Goal: Task Accomplishment & Management: Manage account settings

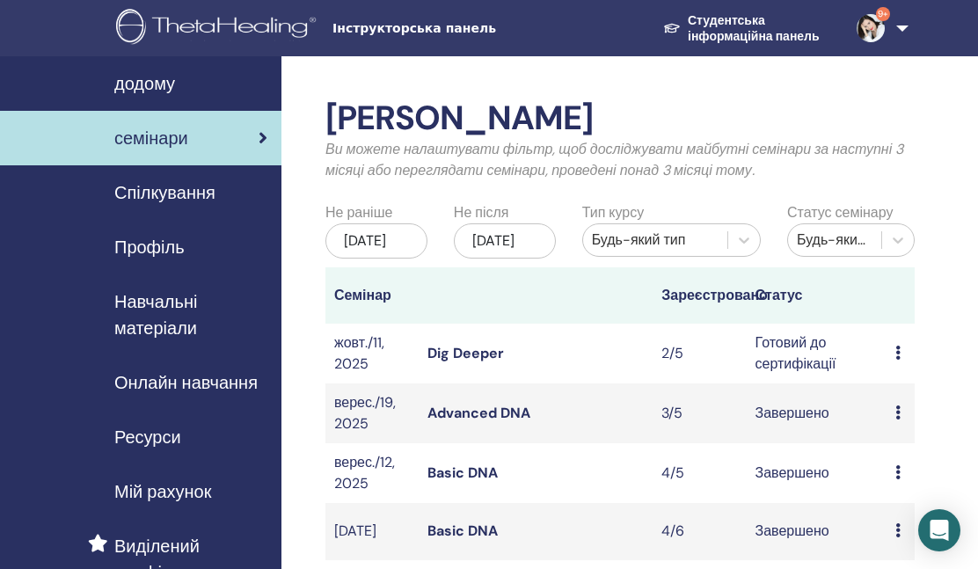
click at [896, 360] on icon at bounding box center [897, 353] width 5 height 14
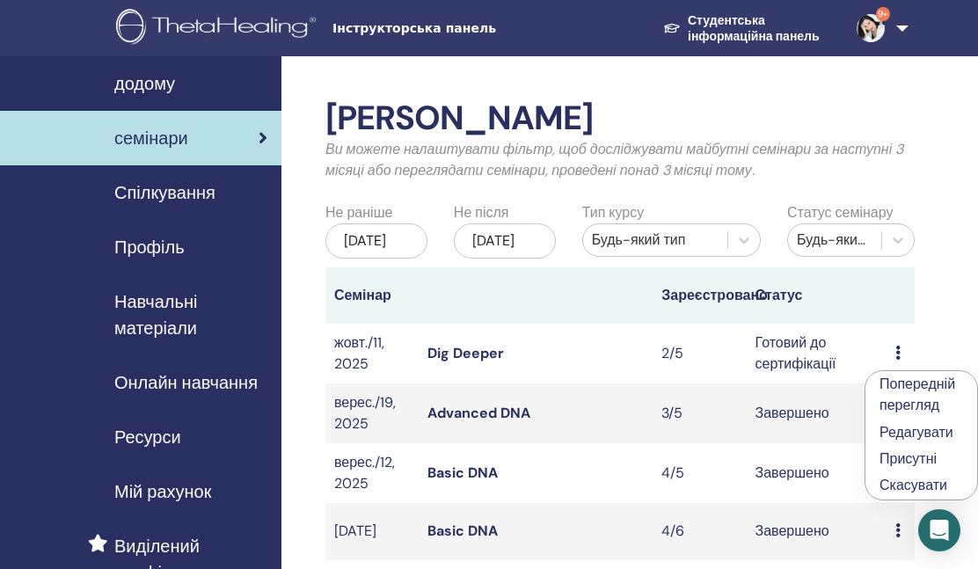
click at [571, 371] on td "Dig Deeper" at bounding box center [536, 354] width 234 height 60
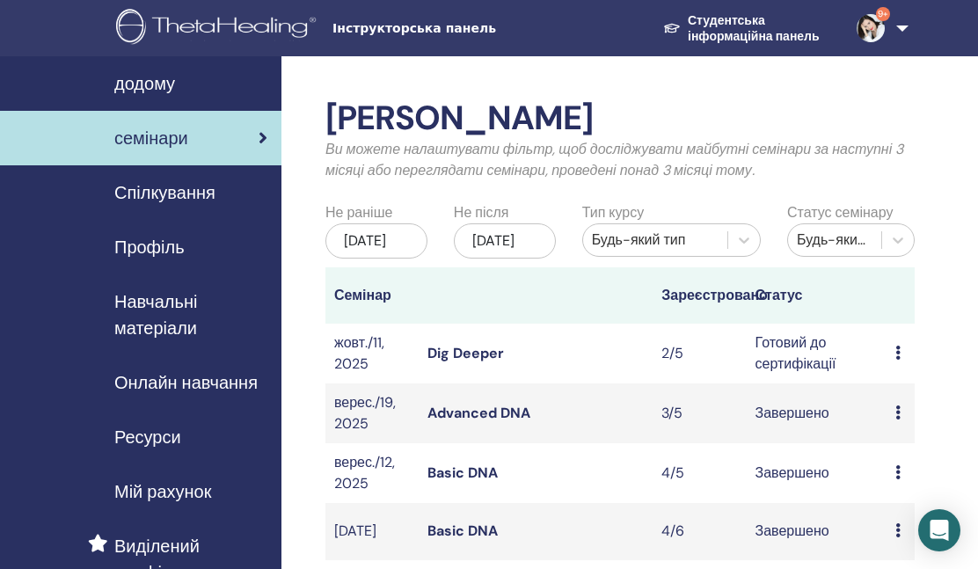
click at [894, 369] on td "Попередній перегляд Редагувати Присутні Скасувати" at bounding box center [900, 354] width 28 height 60
click at [897, 360] on icon at bounding box center [897, 353] width 5 height 14
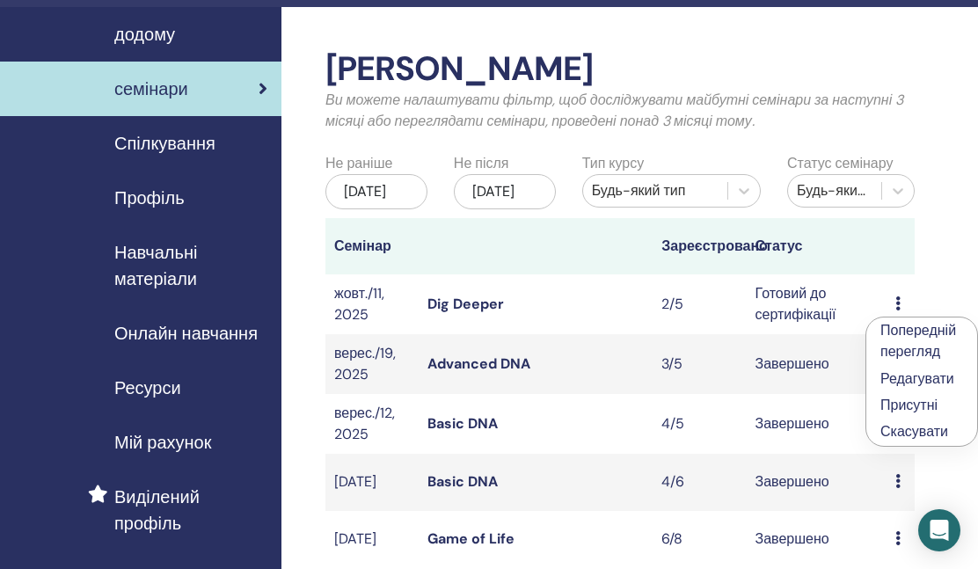
scroll to position [48, 0]
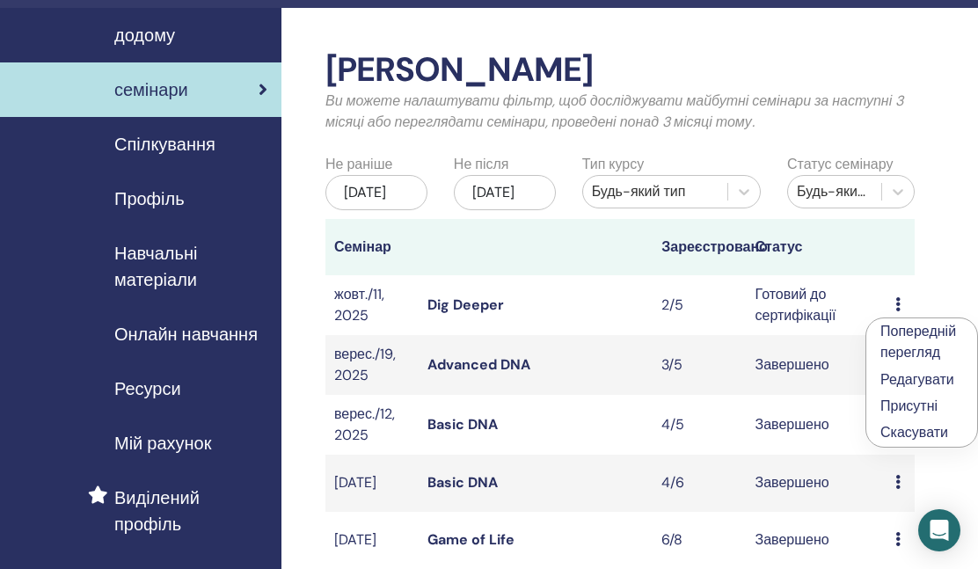
click at [795, 317] on td "Готовий до сертифікації" at bounding box center [817, 305] width 141 height 60
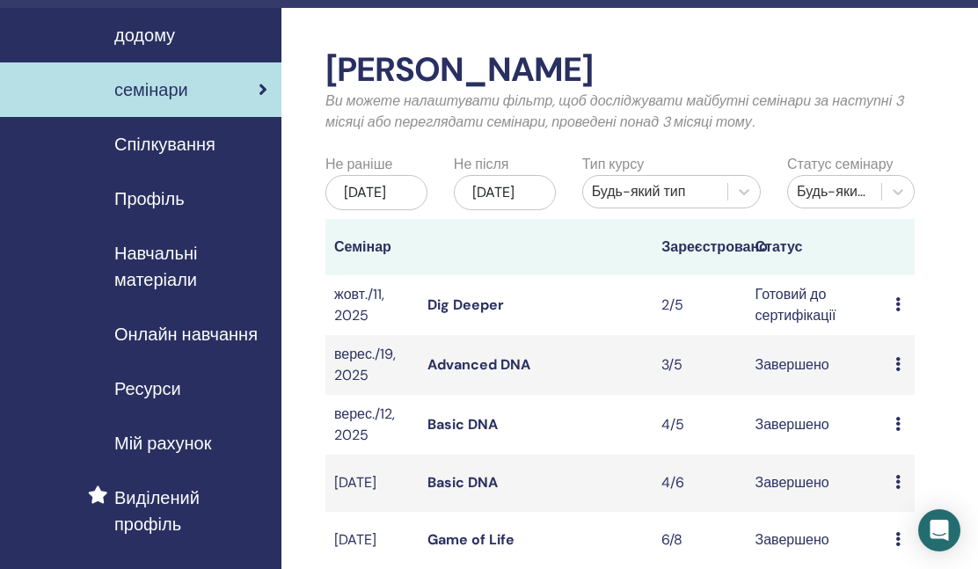
click at [898, 311] on icon at bounding box center [897, 304] width 5 height 14
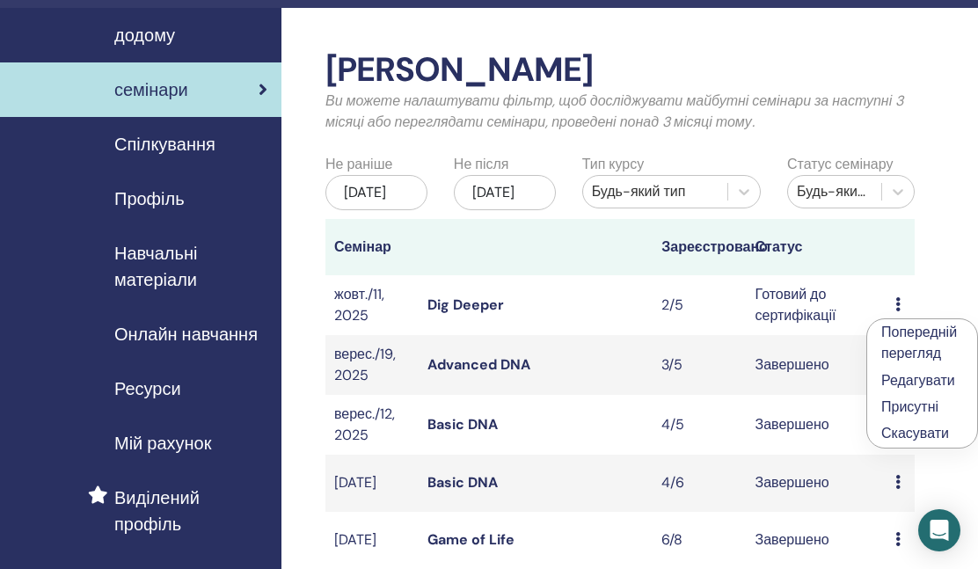
click at [895, 380] on link "Редагувати" at bounding box center [918, 380] width 74 height 18
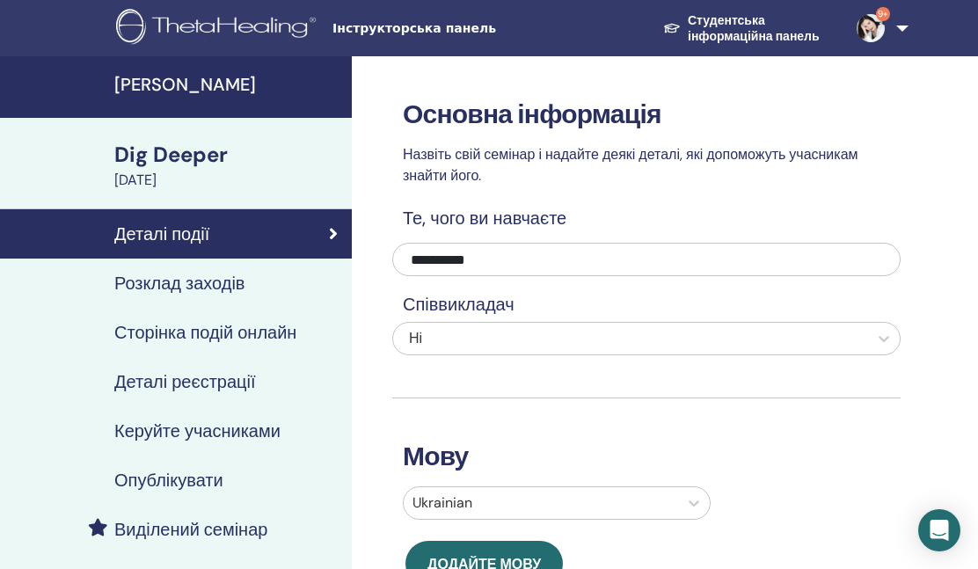
click at [143, 433] on h4 "Керуйте учасниками" at bounding box center [197, 430] width 166 height 21
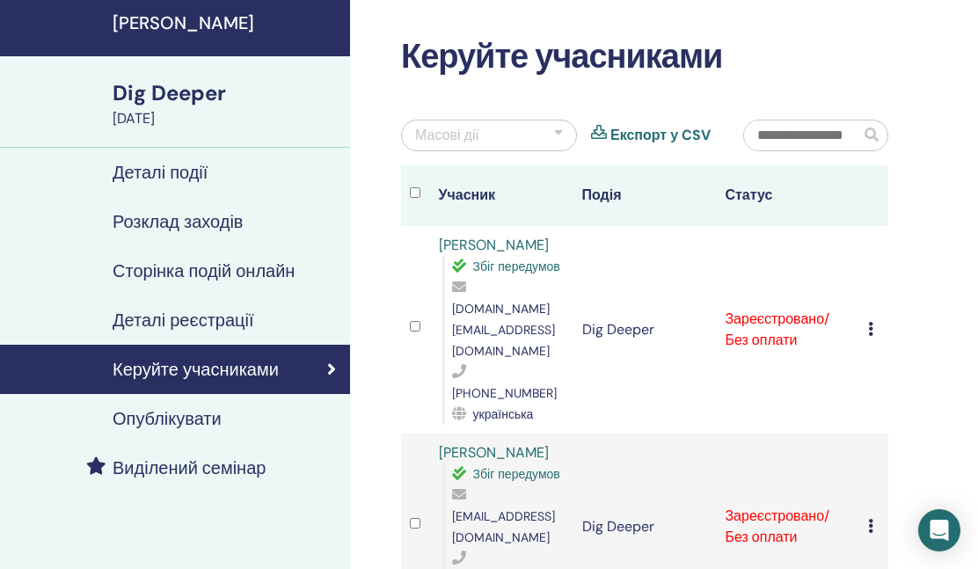
scroll to position [61, 3]
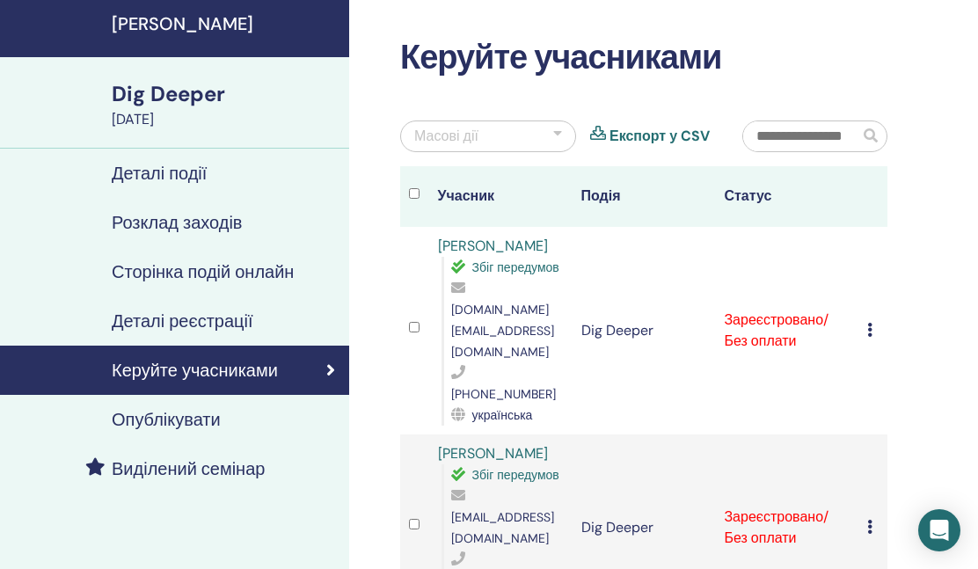
click at [870, 323] on icon at bounding box center [869, 330] width 5 height 14
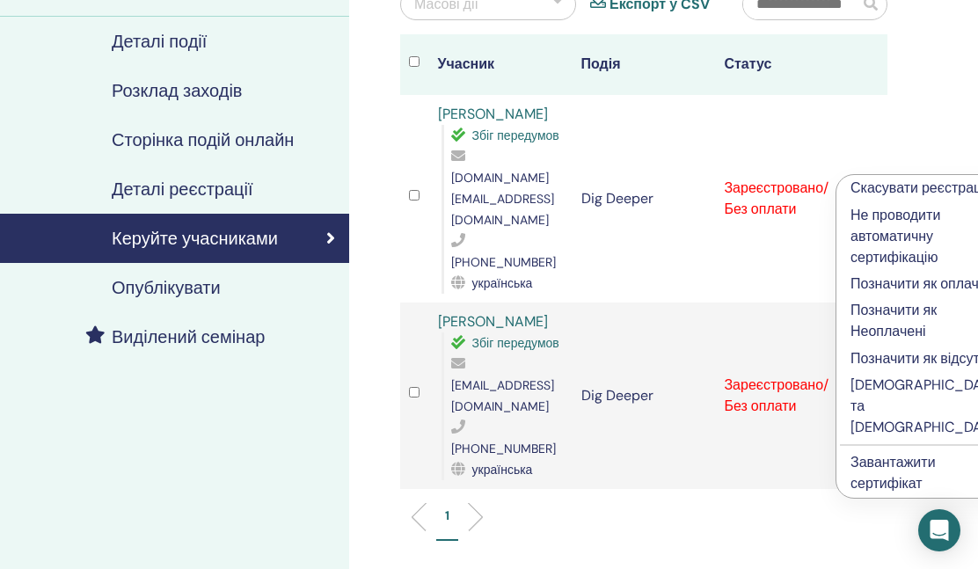
scroll to position [201, 3]
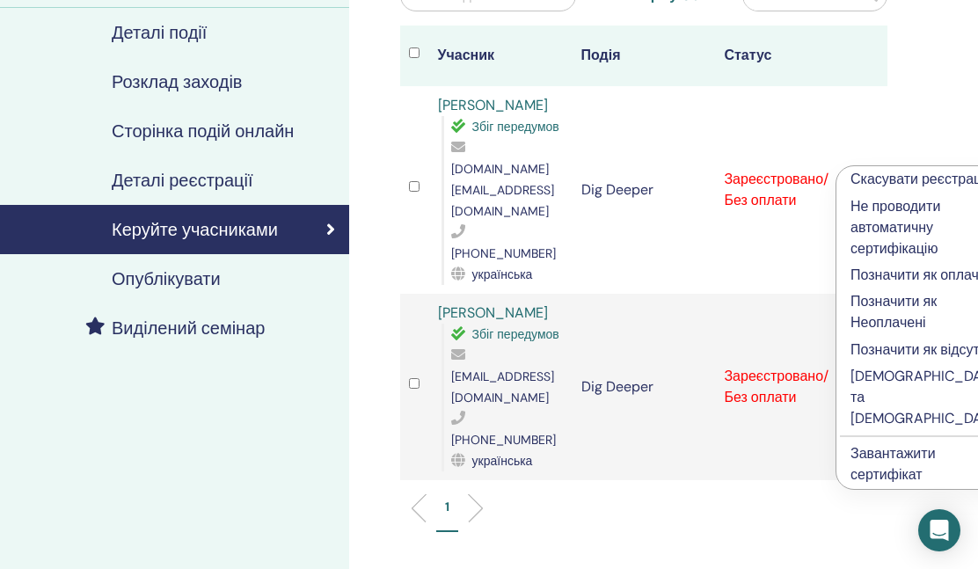
click at [883, 429] on p "Заповнити та завірити" at bounding box center [926, 397] width 152 height 63
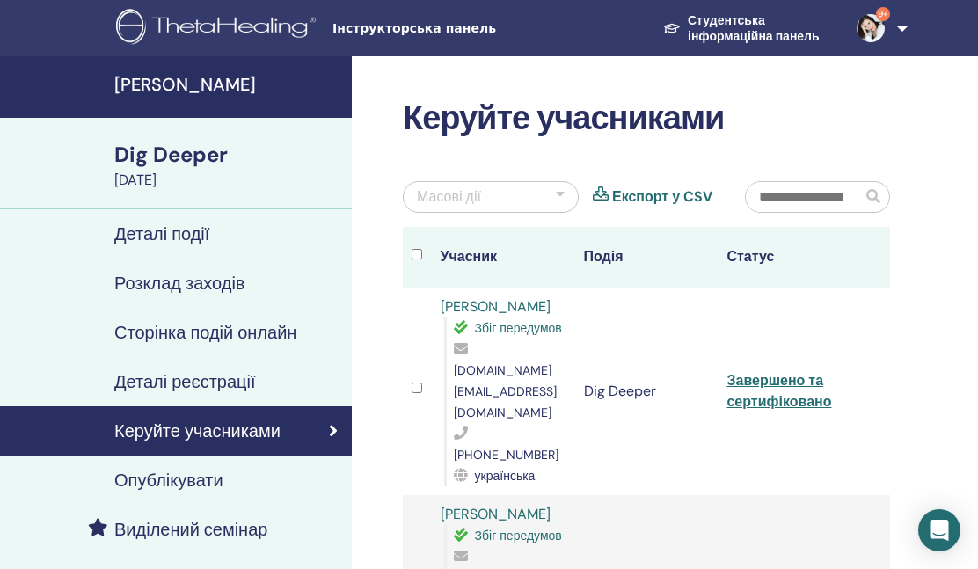
click at [762, 371] on link "Завершено та сертифіковано" at bounding box center [778, 391] width 105 height 40
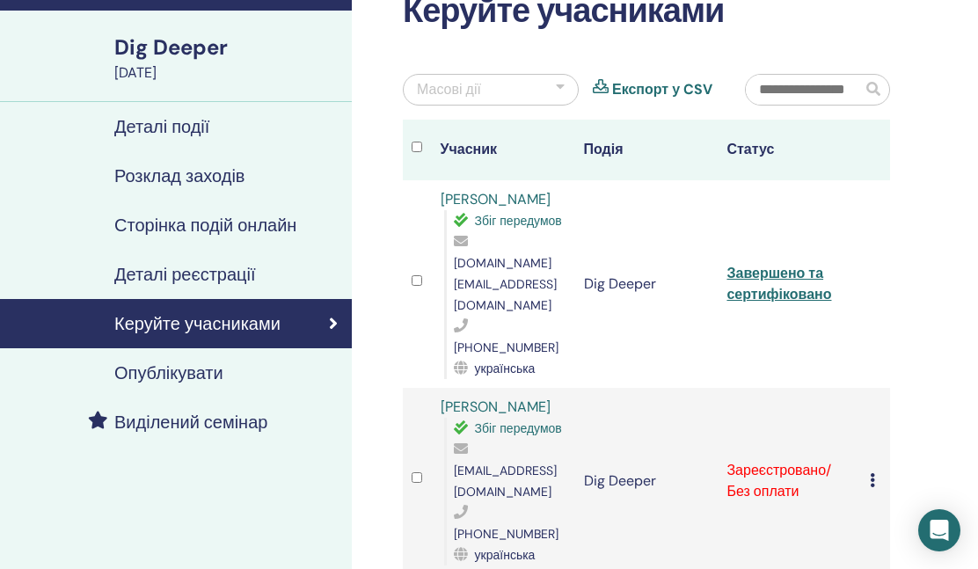
scroll to position [123, 0]
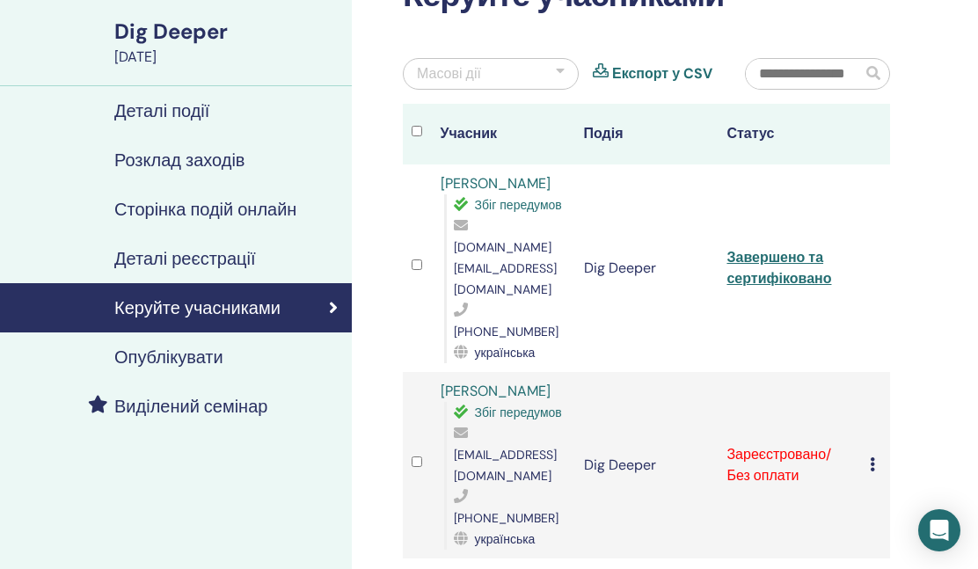
click at [872, 457] on icon at bounding box center [872, 464] width 5 height 14
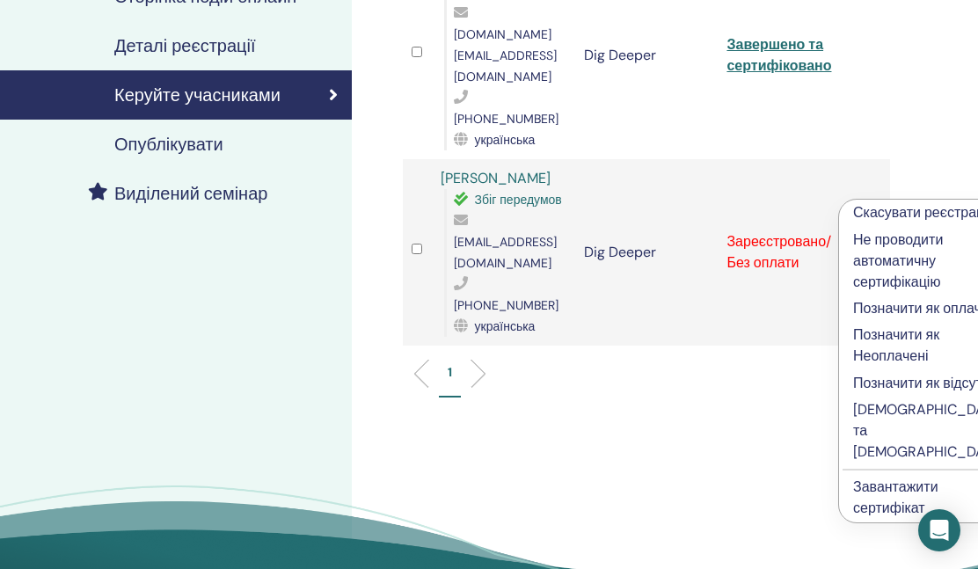
scroll to position [349, 0]
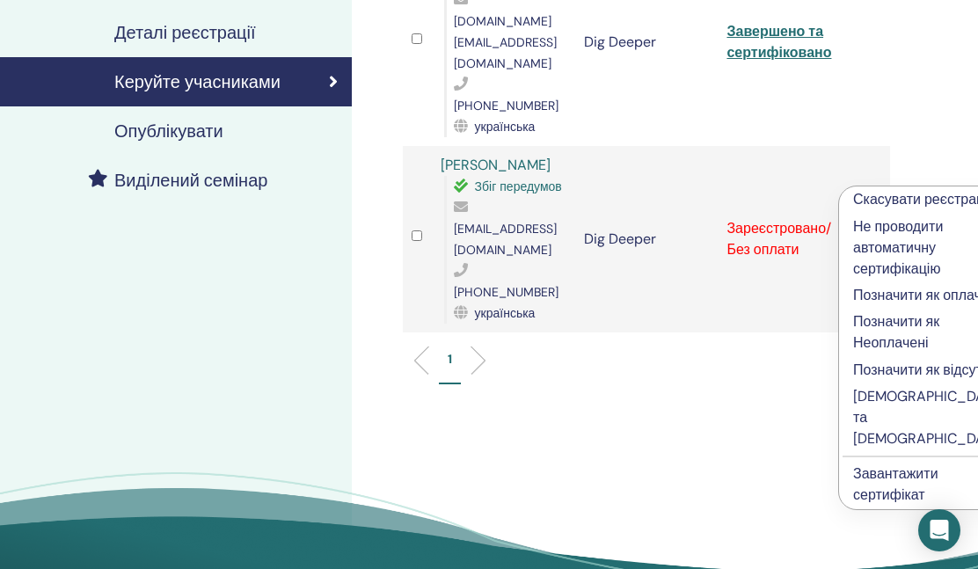
click at [882, 449] on p "[DEMOGRAPHIC_DATA] та [DEMOGRAPHIC_DATA]" at bounding box center [929, 417] width 152 height 63
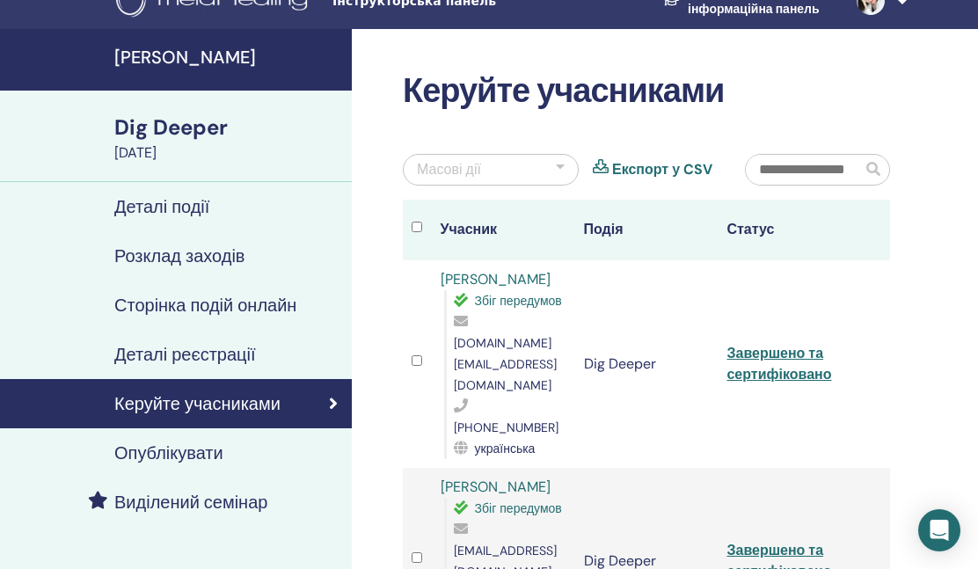
scroll to position [138, 0]
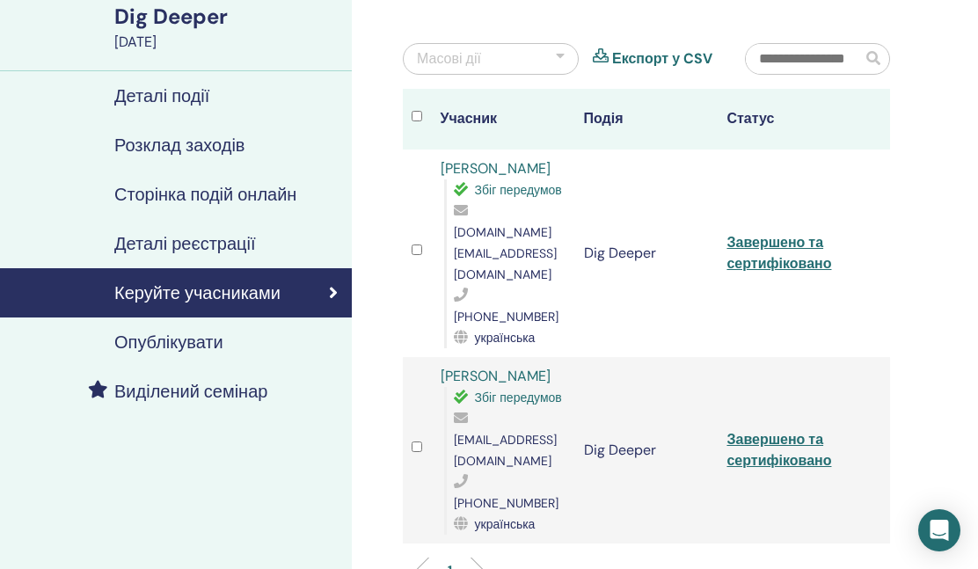
click at [771, 430] on link "Завершено та сертифіковано" at bounding box center [778, 450] width 105 height 40
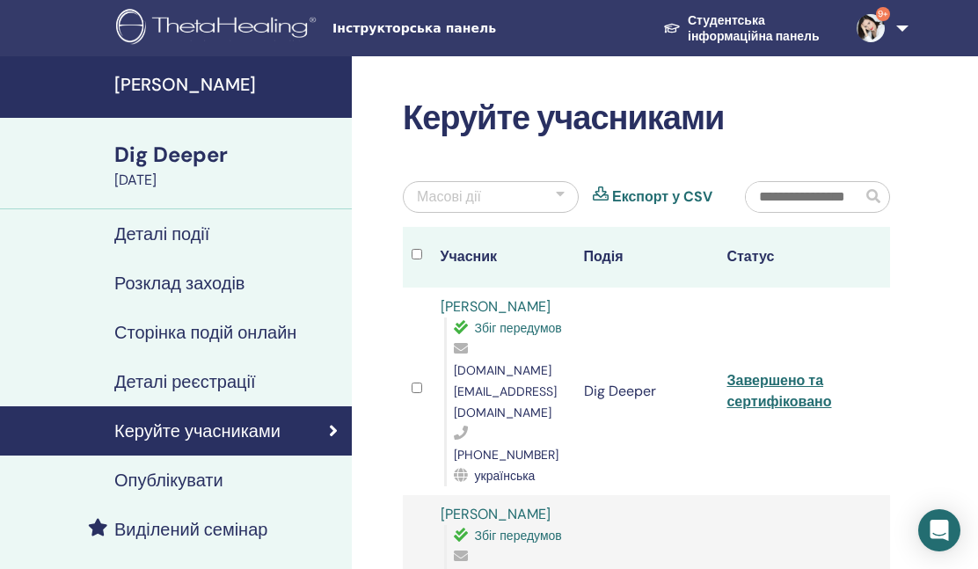
scroll to position [0, 0]
click at [166, 85] on h4 "[PERSON_NAME]" at bounding box center [227, 84] width 227 height 21
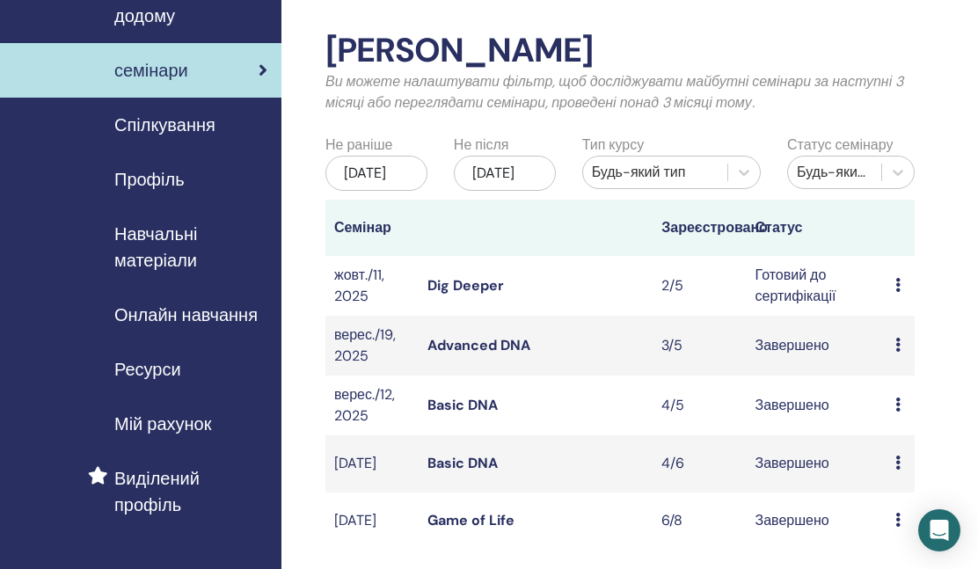
scroll to position [62, 0]
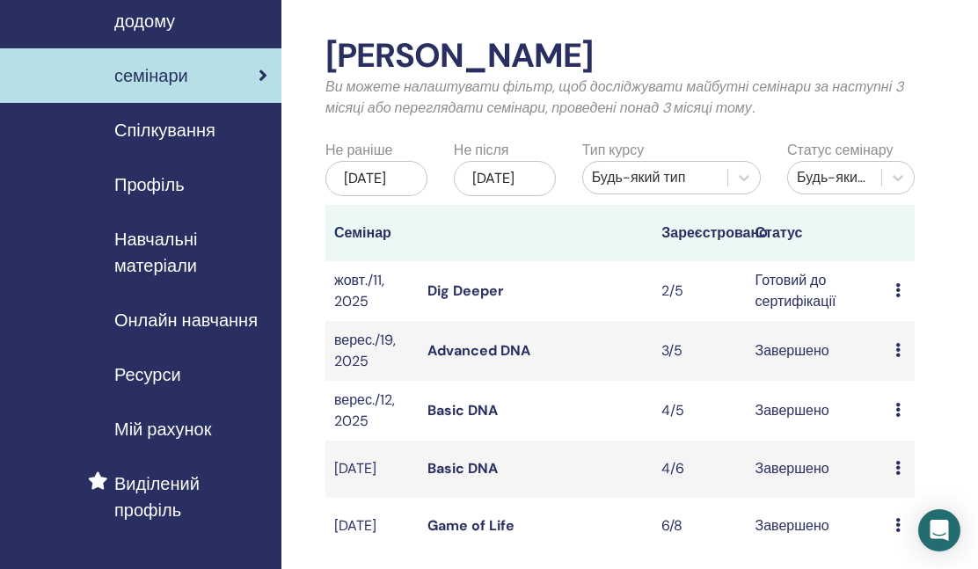
click at [898, 297] on icon at bounding box center [897, 290] width 5 height 14
